Goal: Information Seeking & Learning: Learn about a topic

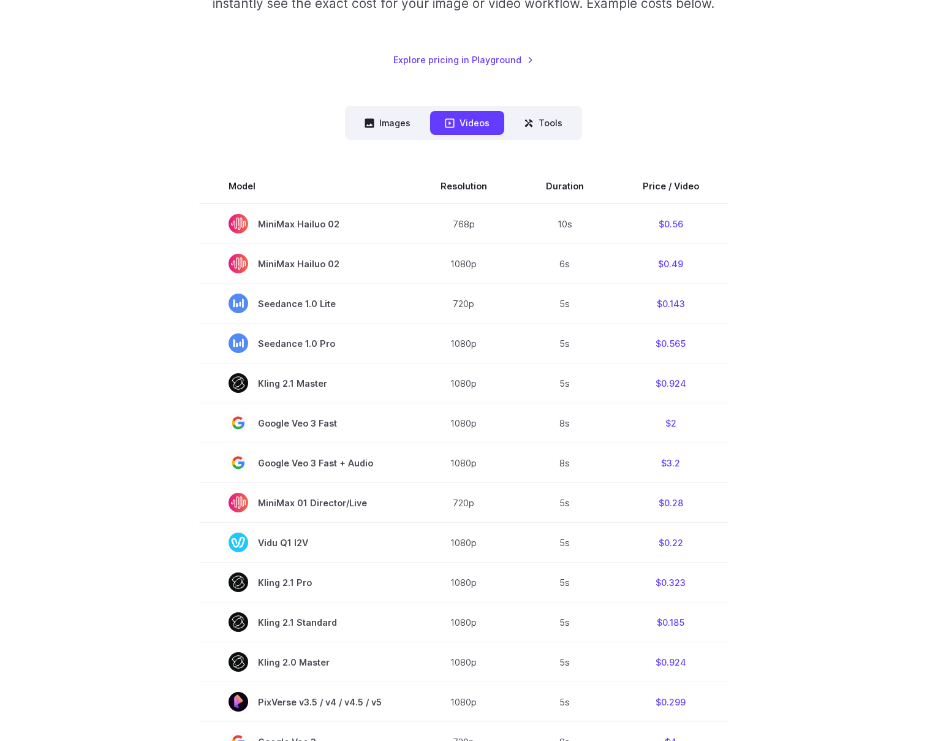
scroll to position [230, 0]
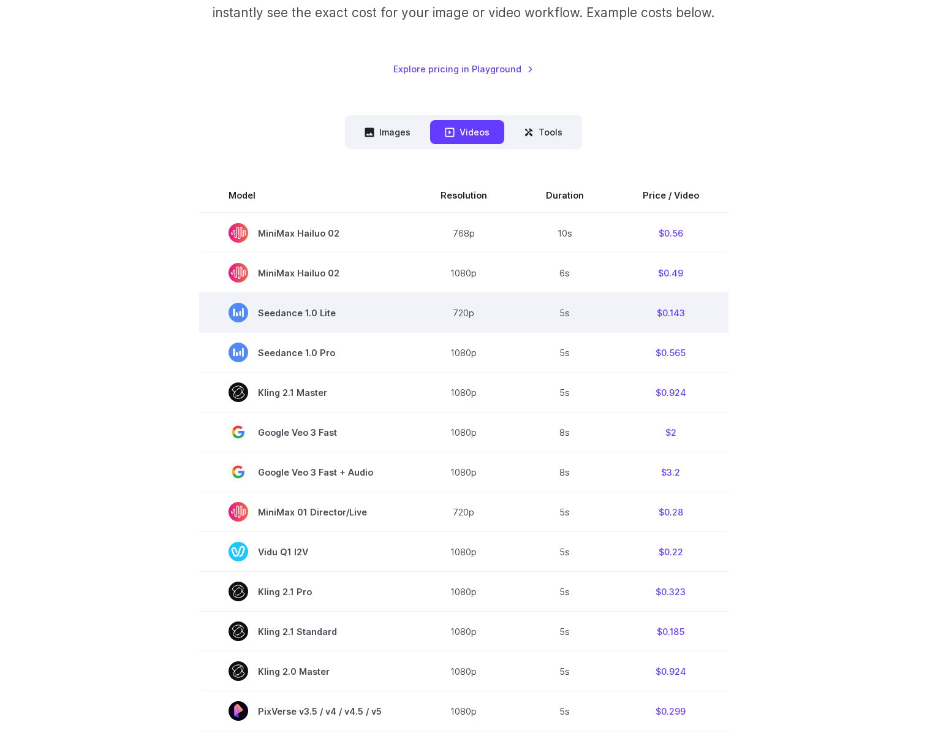
click at [398, 319] on td "Seedance 1.0 Lite" at bounding box center [305, 313] width 212 height 40
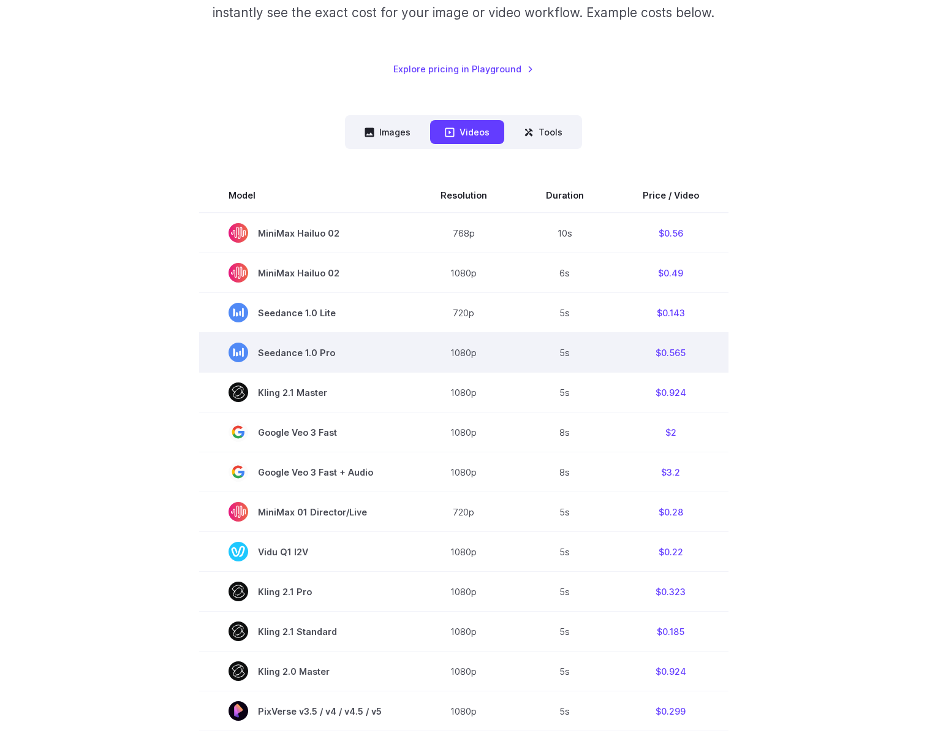
click at [394, 350] on td "Seedance 1.0 Pro" at bounding box center [305, 353] width 212 height 40
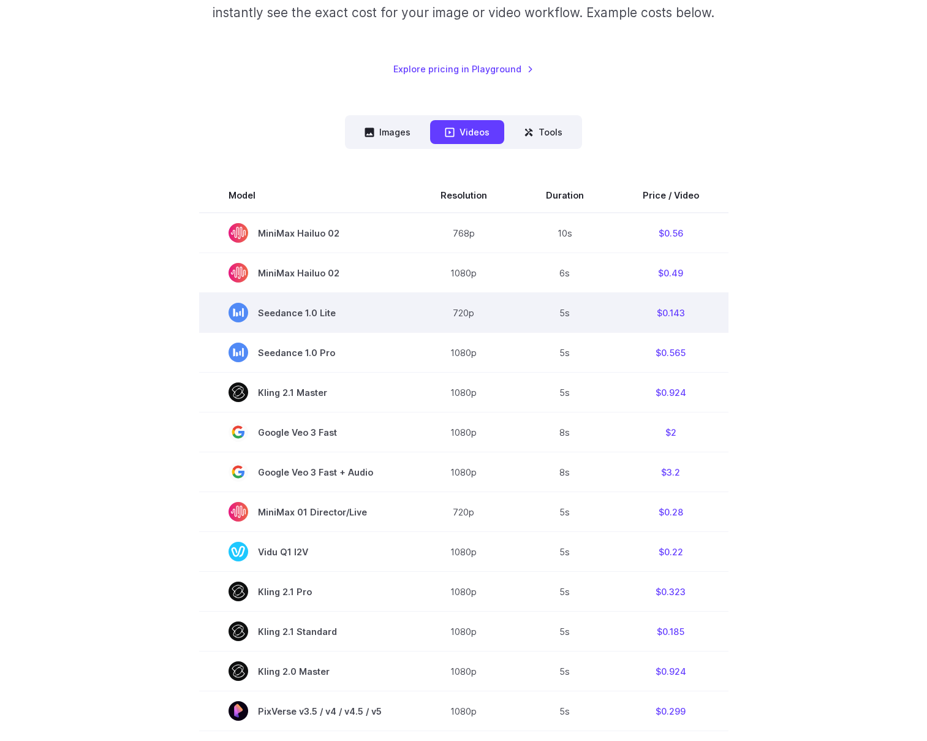
click at [398, 322] on td "Seedance 1.0 Lite" at bounding box center [305, 313] width 212 height 40
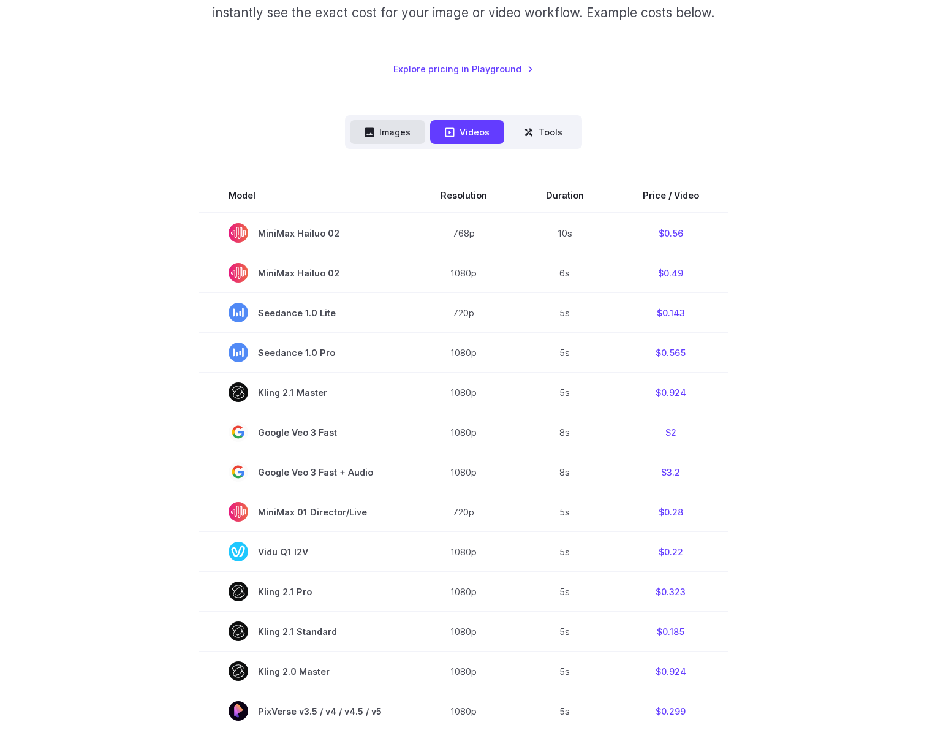
click at [383, 135] on button "Images" at bounding box center [387, 132] width 75 height 24
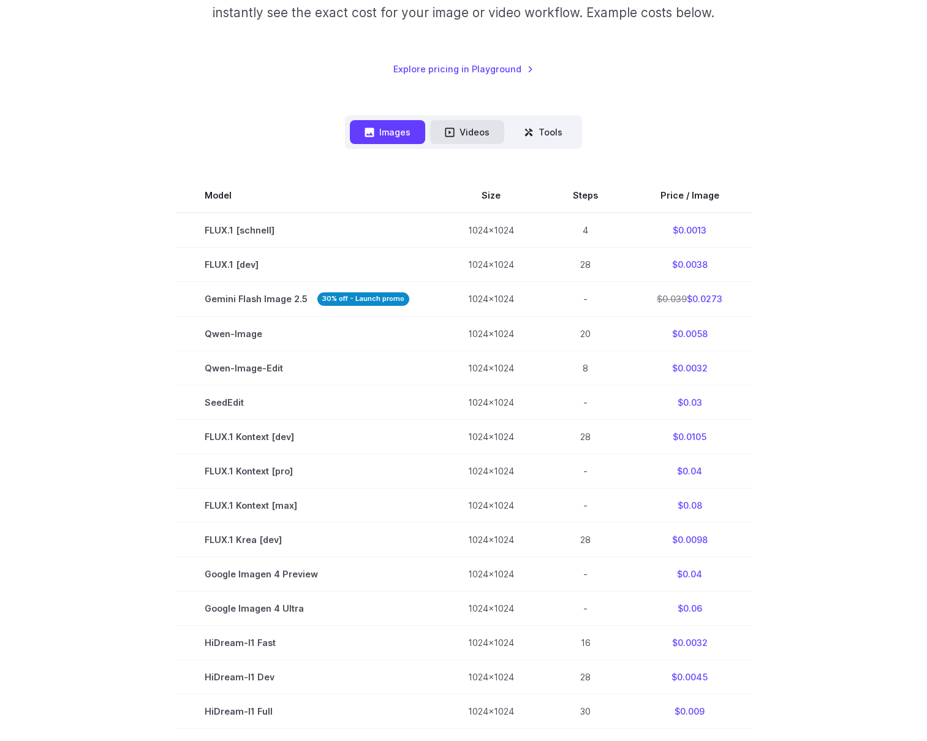
click at [493, 131] on button "Videos" at bounding box center [467, 132] width 74 height 24
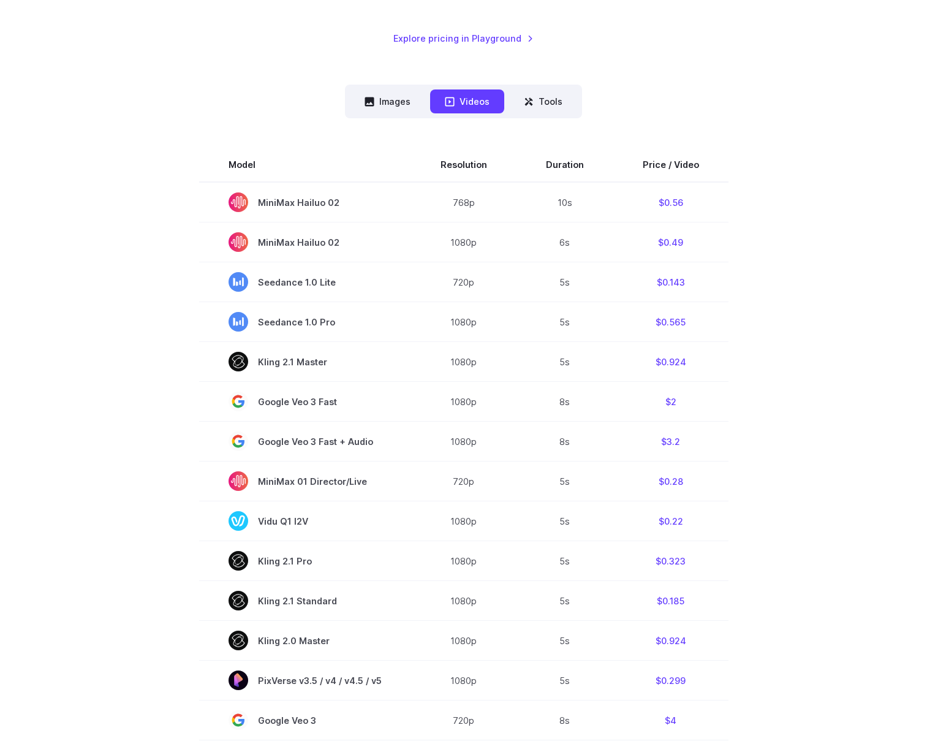
scroll to position [152, 0]
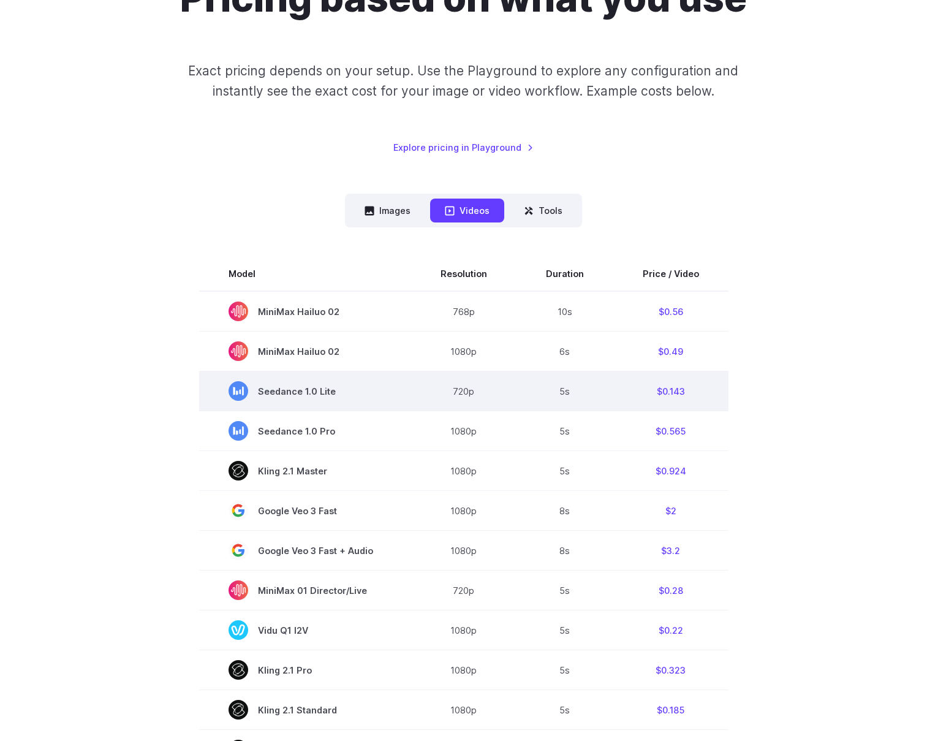
click at [438, 392] on td "720p" at bounding box center [463, 391] width 105 height 40
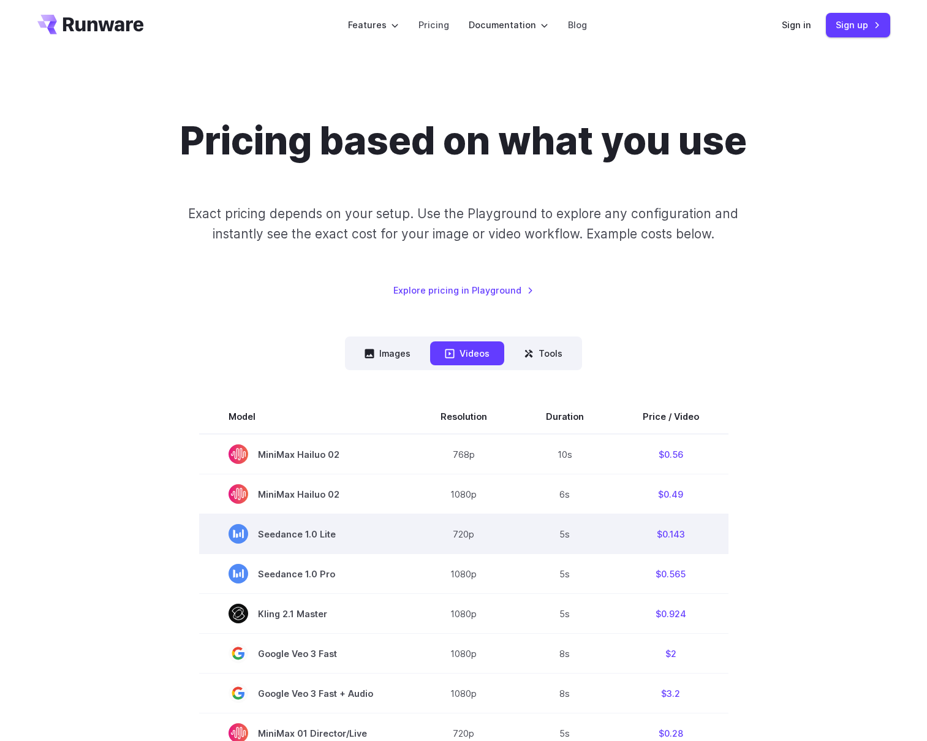
scroll to position [0, 0]
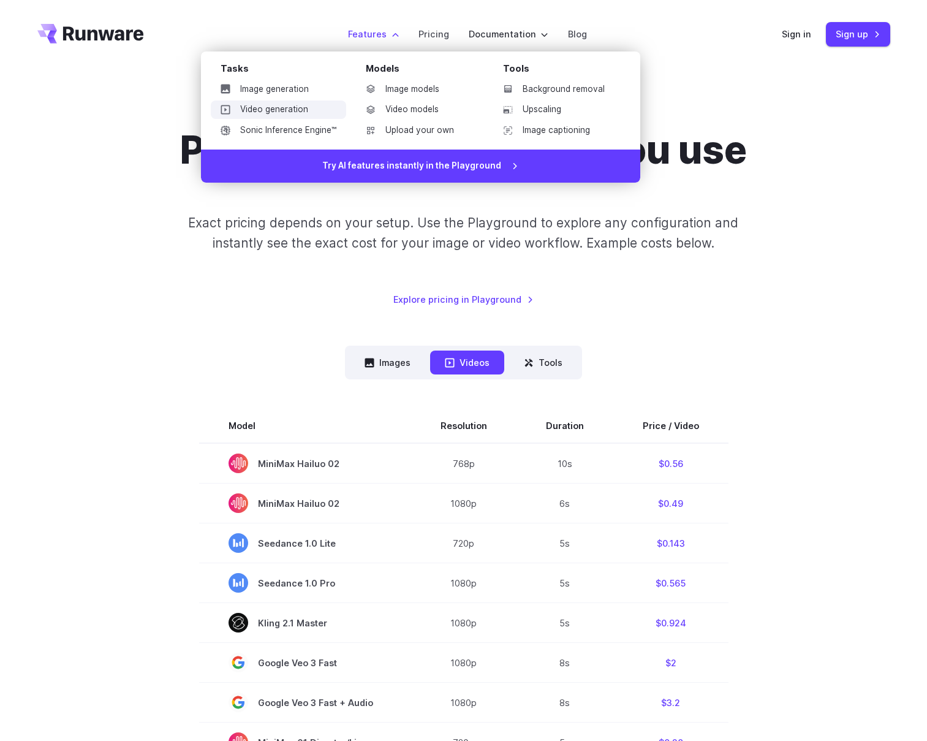
click at [293, 109] on link "Video generation" at bounding box center [278, 109] width 135 height 18
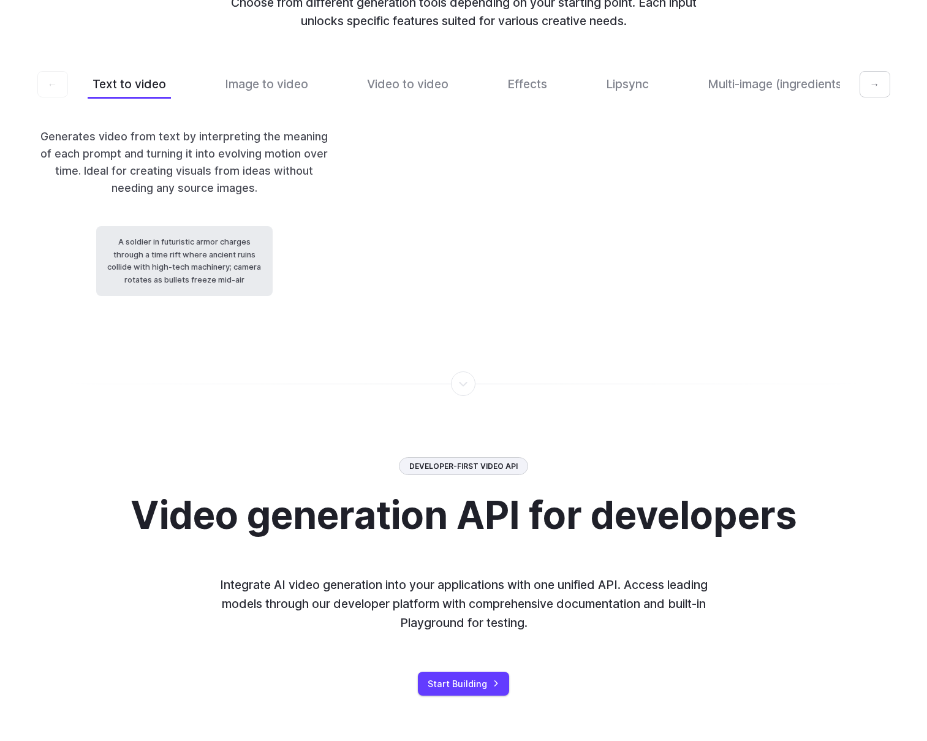
scroll to position [3091, 0]
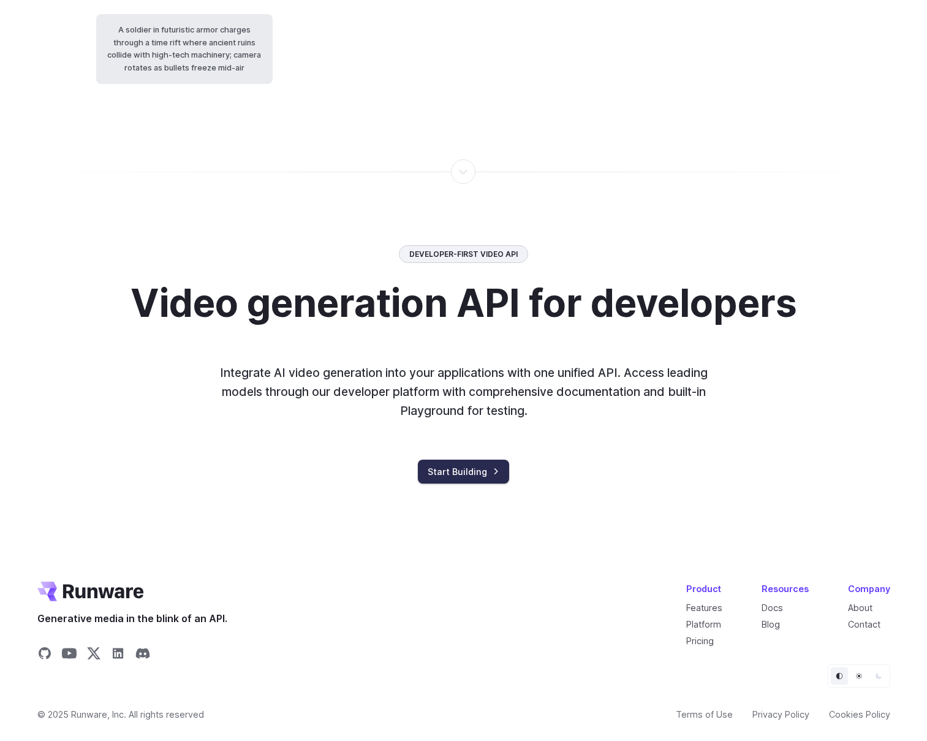
click at [447, 462] on link "Start Building" at bounding box center [463, 471] width 91 height 24
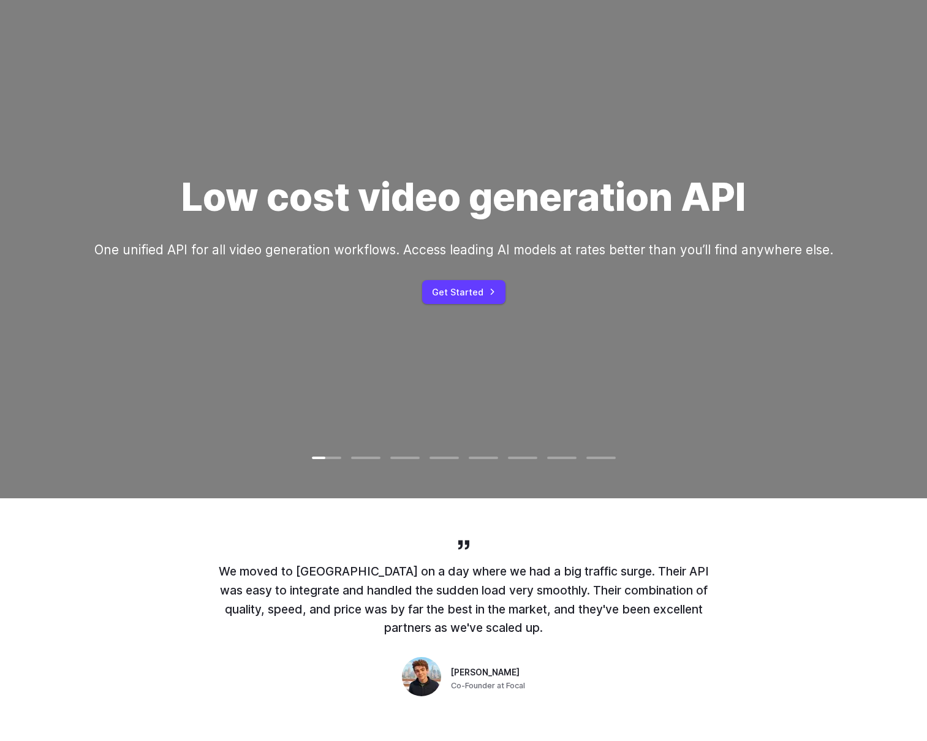
scroll to position [0, 0]
